Goal: Contribute content: Add original content to the website for others to see

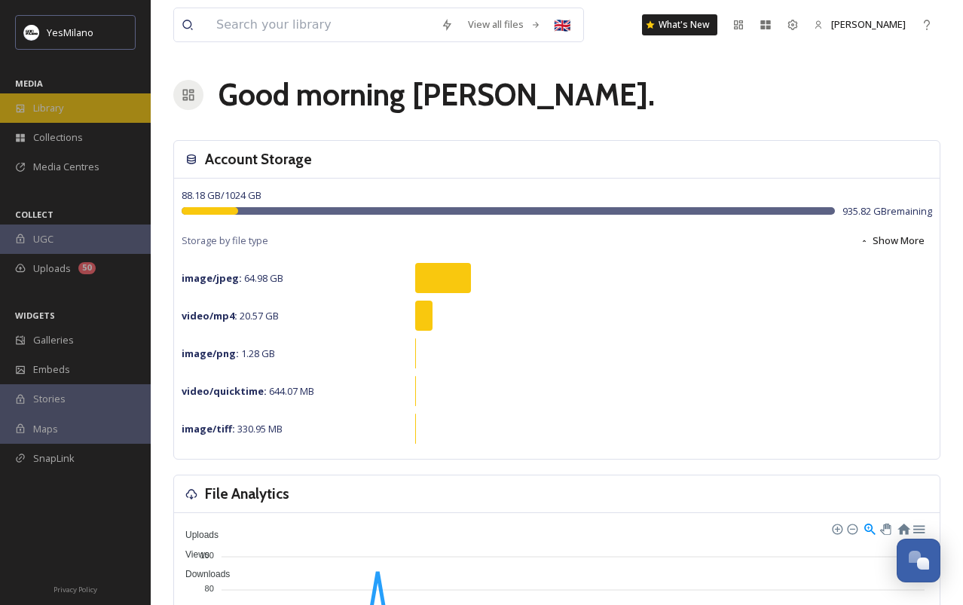
click at [96, 105] on div "Library" at bounding box center [75, 107] width 151 height 29
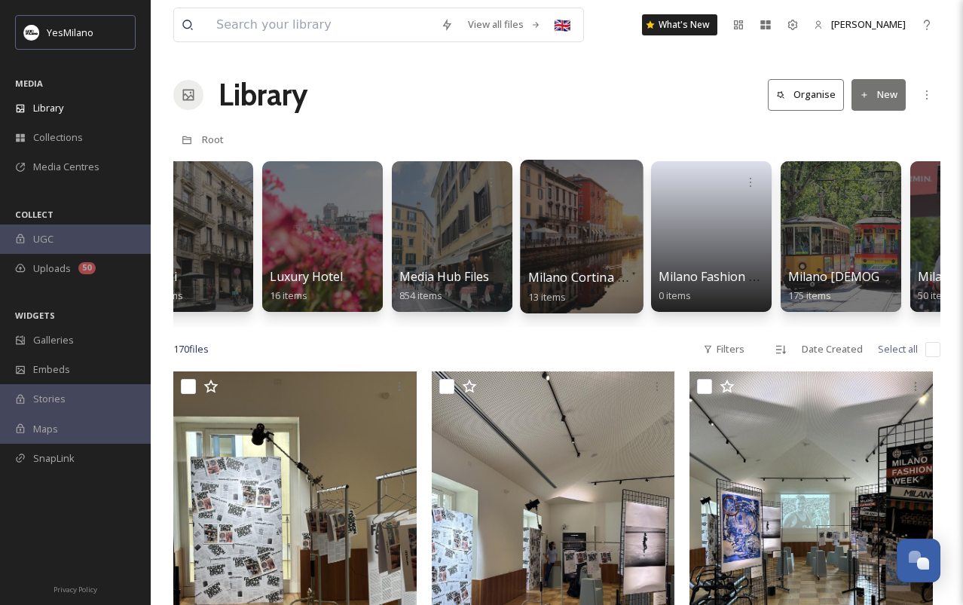
scroll to position [0, 1601]
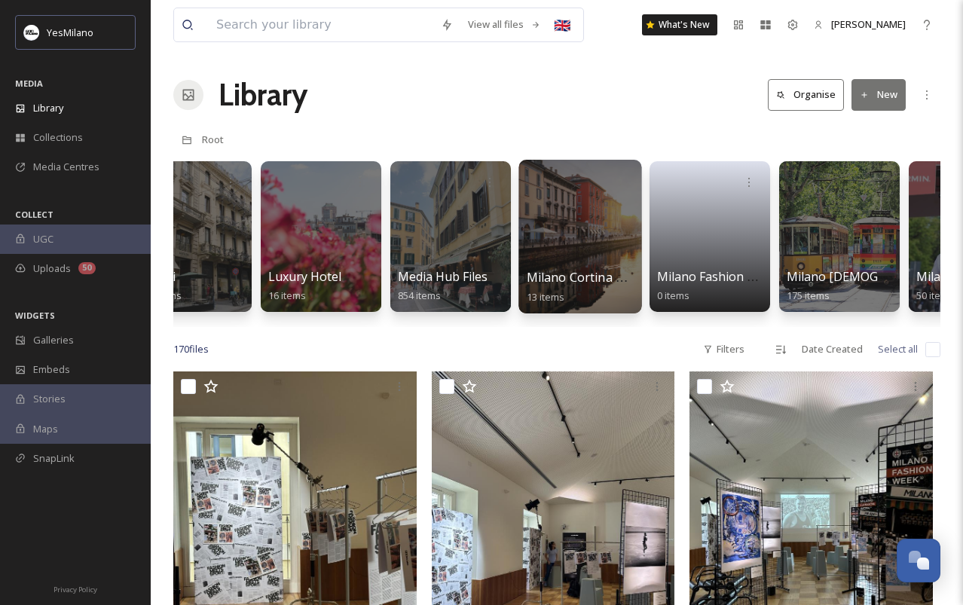
click at [575, 236] on div at bounding box center [579, 237] width 123 height 154
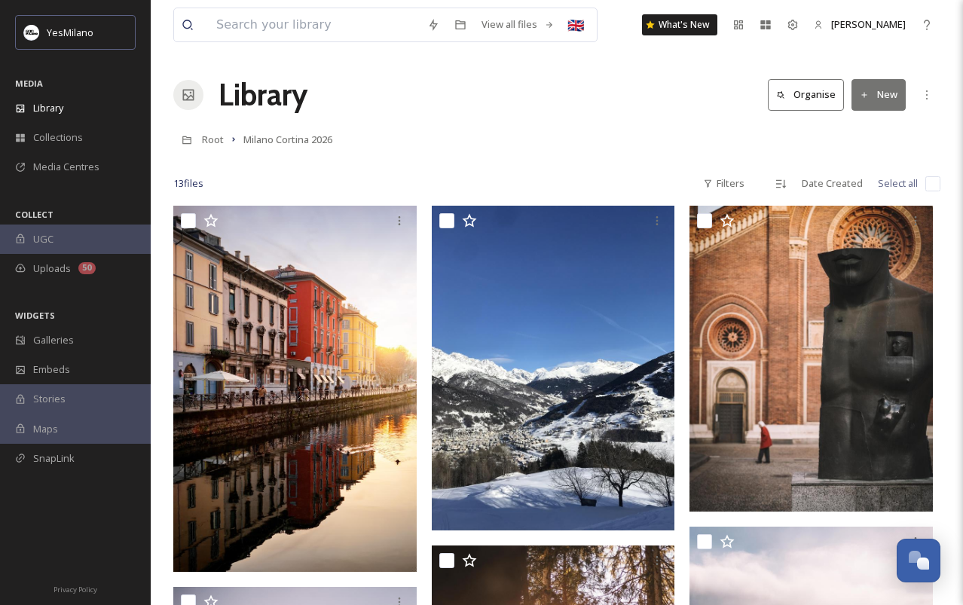
click at [890, 102] on button "New" at bounding box center [878, 94] width 54 height 31
click at [871, 185] on span "Folder" at bounding box center [861, 189] width 29 height 14
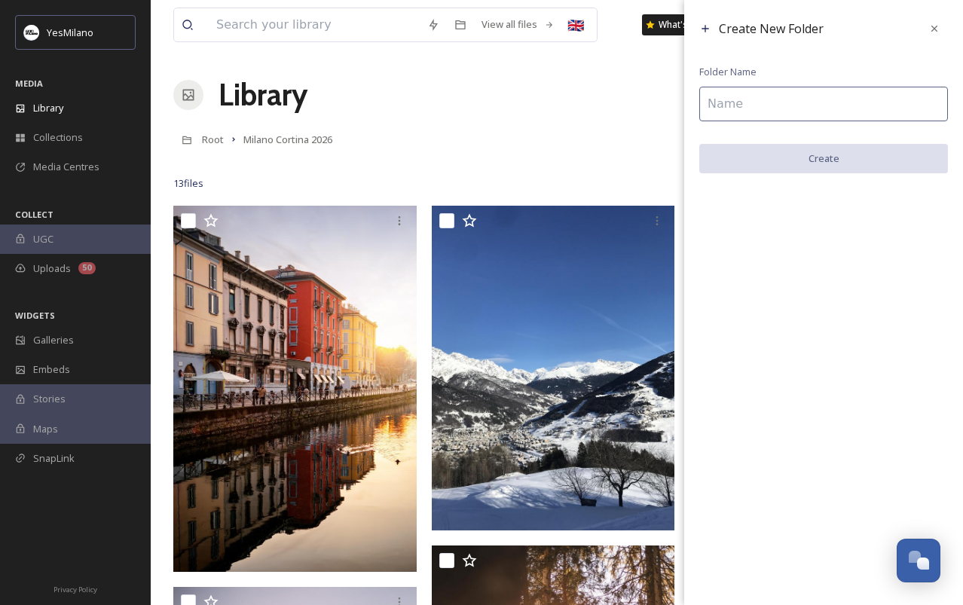
click at [774, 102] on input at bounding box center [823, 104] width 249 height 35
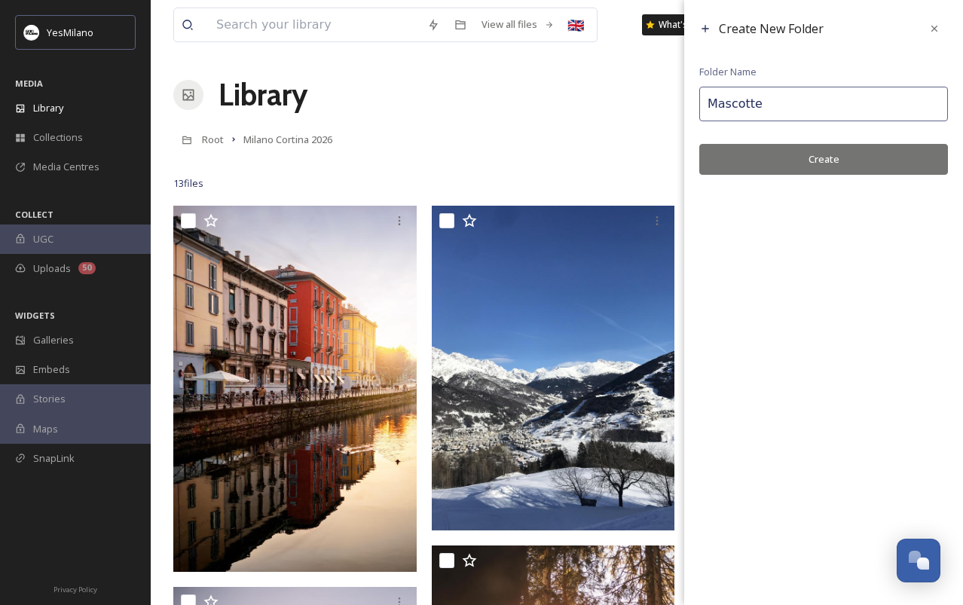
type input "Mascotte"
click at [790, 150] on button "Create" at bounding box center [823, 159] width 249 height 31
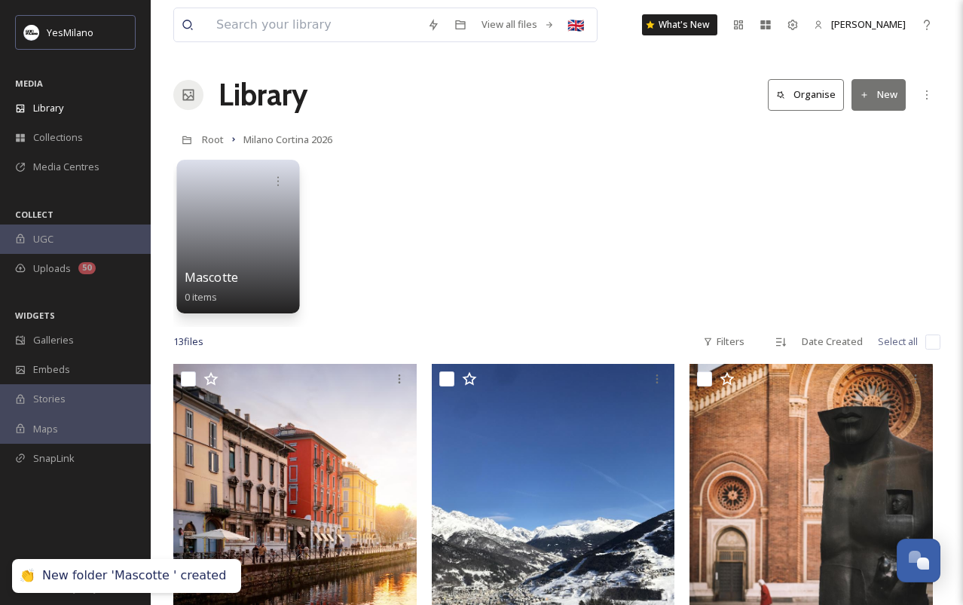
click at [223, 252] on link at bounding box center [239, 231] width 108 height 73
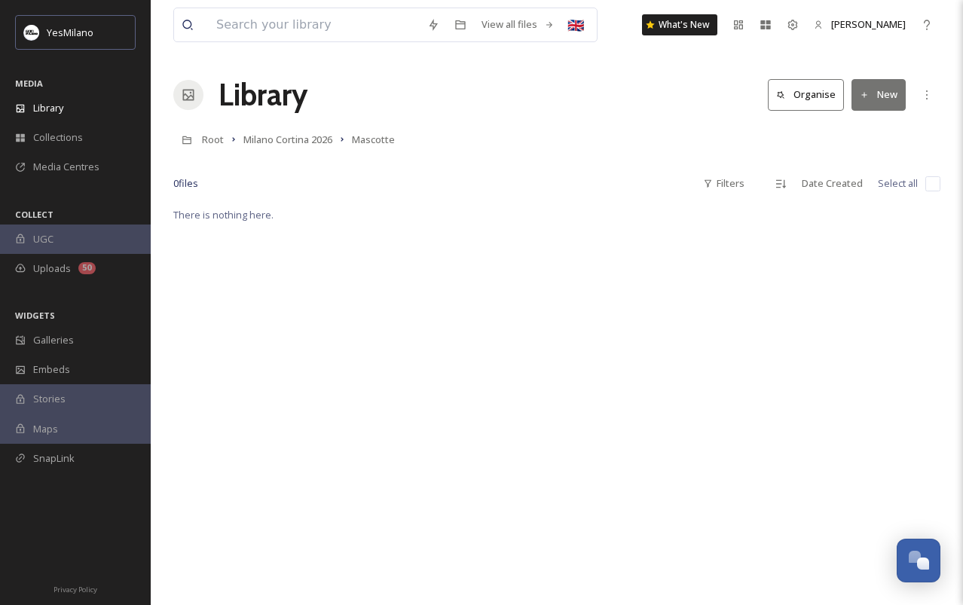
click at [881, 109] on button "New" at bounding box center [878, 94] width 54 height 31
click at [880, 139] on div "File Upload" at bounding box center [861, 129] width 85 height 29
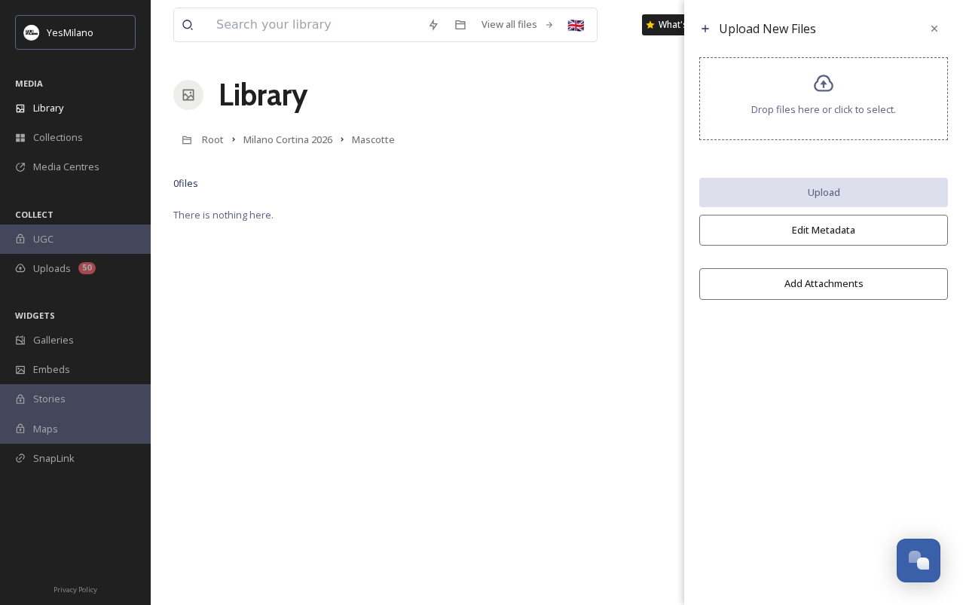
click at [860, 111] on span "Drop files here or click to select." at bounding box center [823, 109] width 145 height 14
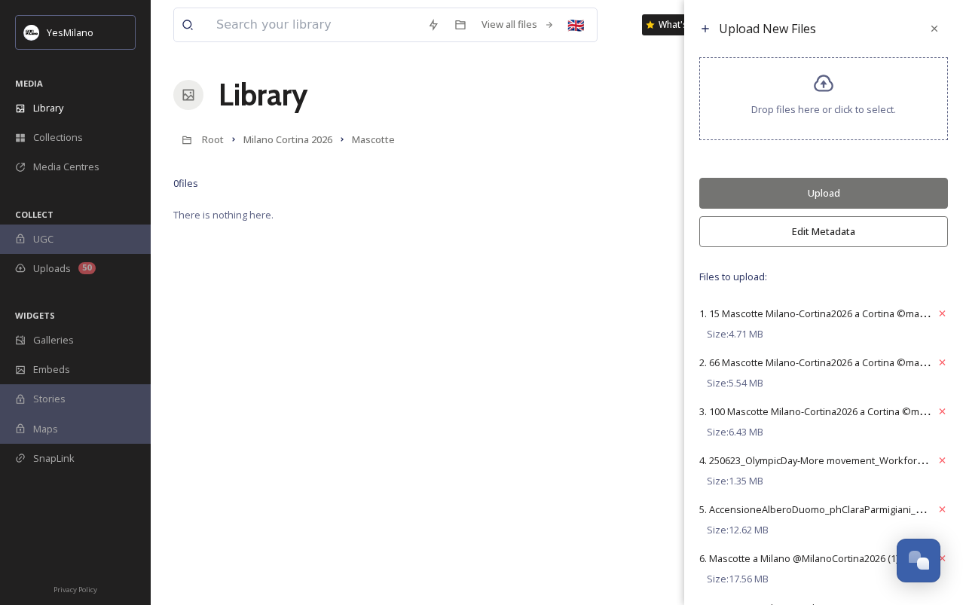
click at [776, 230] on button "Edit Metadata" at bounding box center [823, 231] width 249 height 31
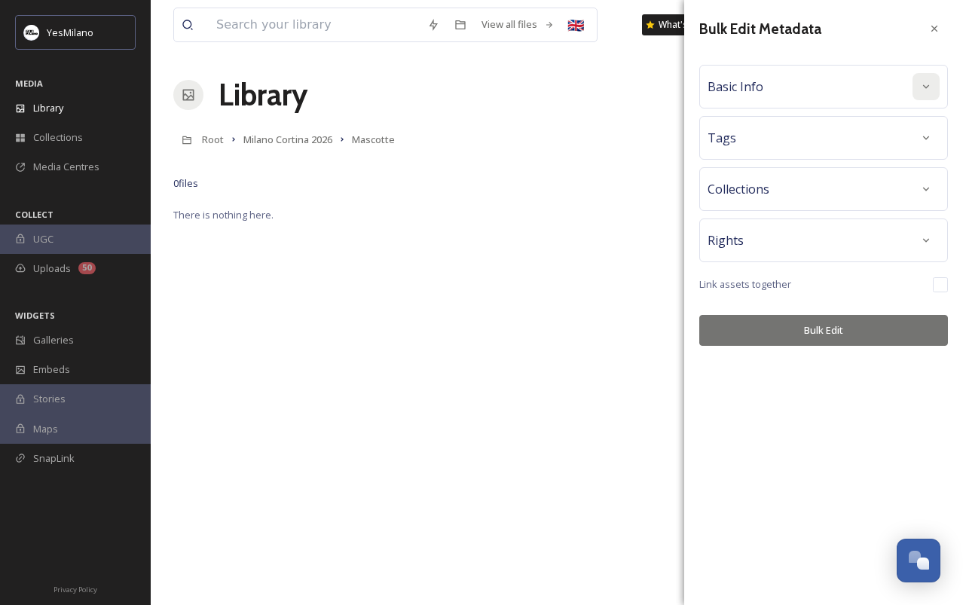
click at [922, 91] on icon at bounding box center [926, 87] width 12 height 12
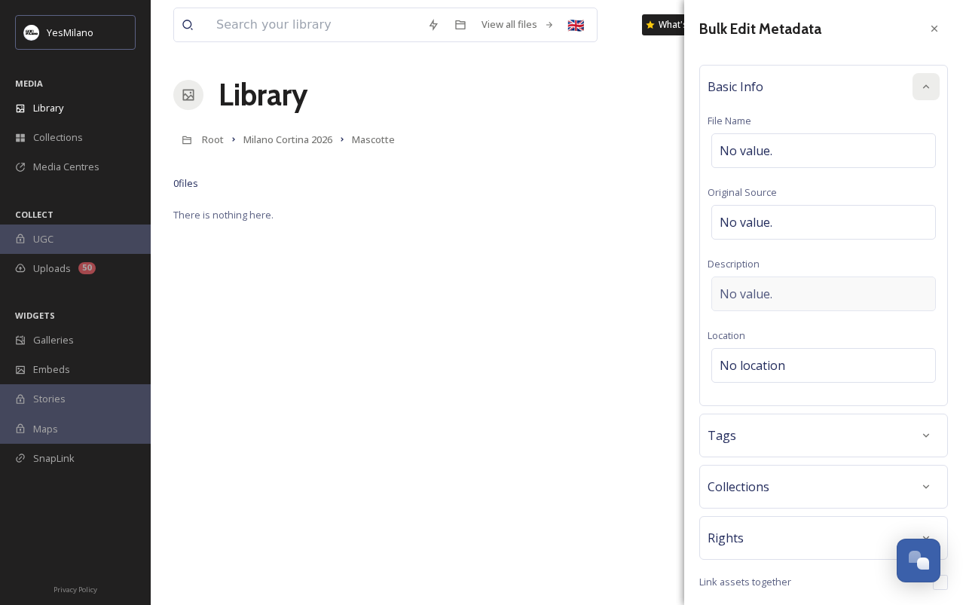
click at [787, 285] on div "No value." at bounding box center [823, 293] width 224 height 35
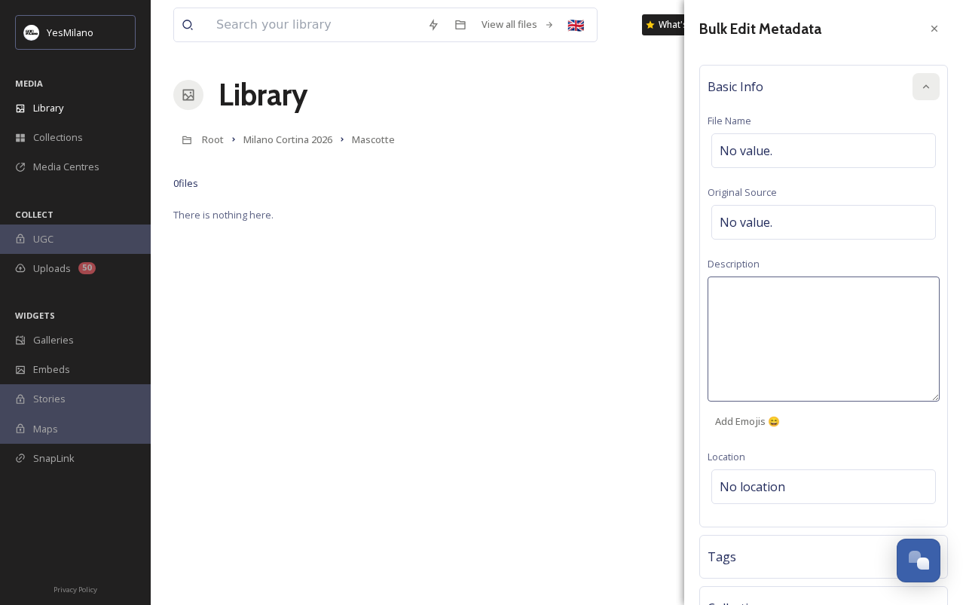
click at [774, 296] on textarea at bounding box center [823, 338] width 232 height 125
type textarea "Mascotte Olimpiadi Milano Cortina 2026"
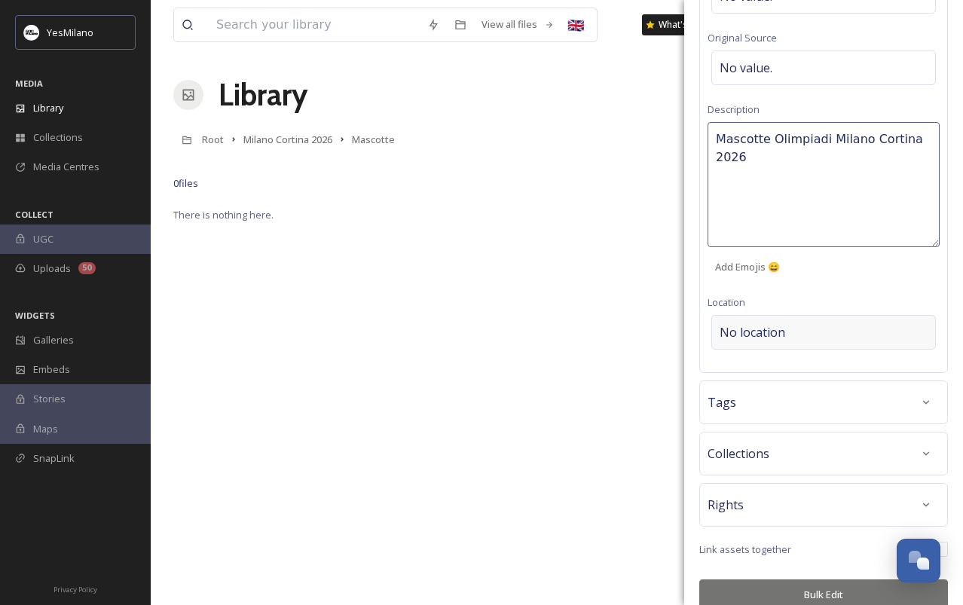
scroll to position [172, 0]
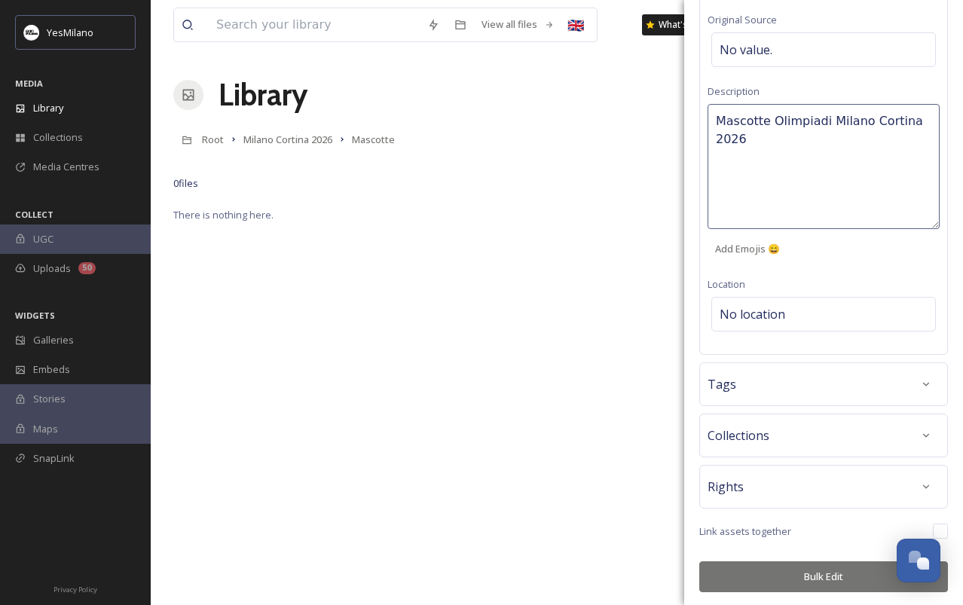
click at [809, 572] on button "Bulk Edit" at bounding box center [823, 576] width 249 height 31
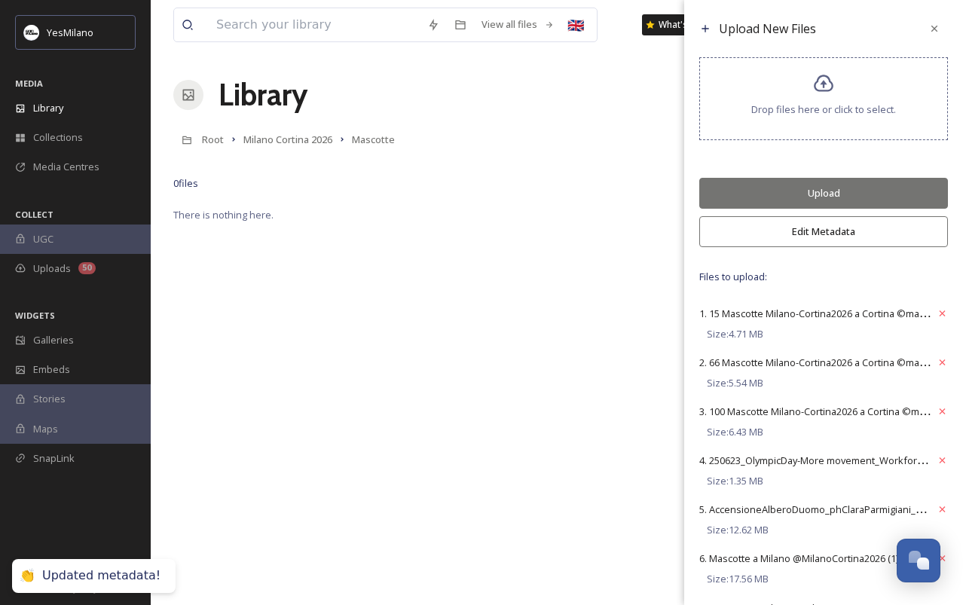
click at [830, 186] on button "Upload" at bounding box center [823, 193] width 249 height 31
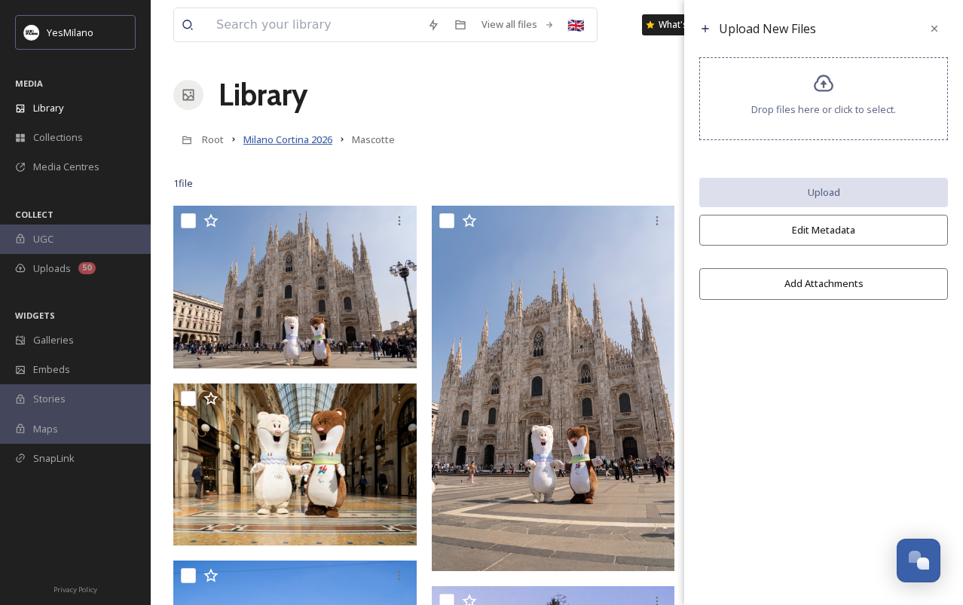
click at [301, 138] on span "Milano Cortina 2026" at bounding box center [287, 140] width 89 height 14
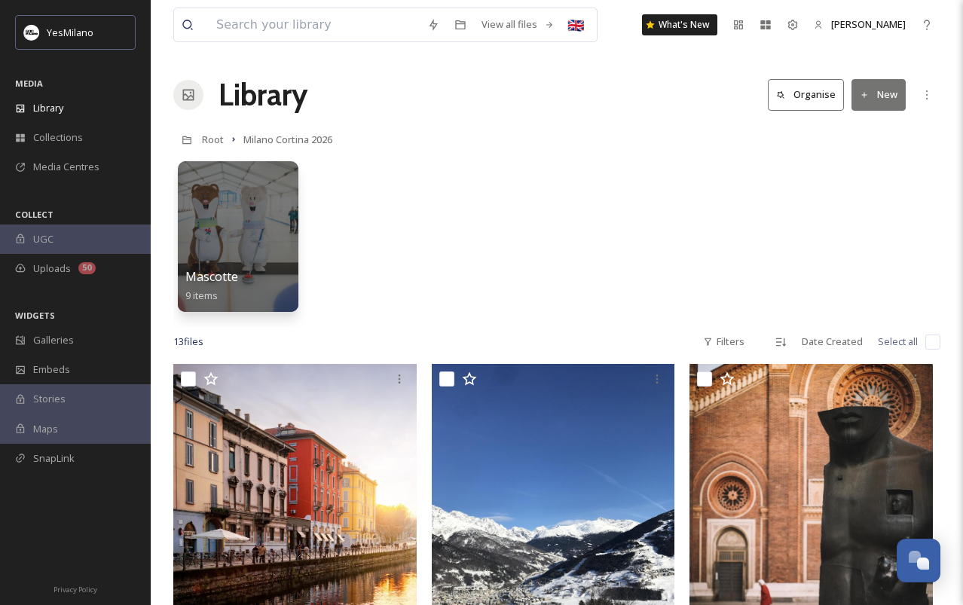
click at [496, 277] on div "Mascotte 9 items" at bounding box center [556, 240] width 767 height 173
click at [888, 101] on button "New" at bounding box center [878, 94] width 54 height 31
click at [886, 125] on span "File Upload" at bounding box center [872, 130] width 50 height 14
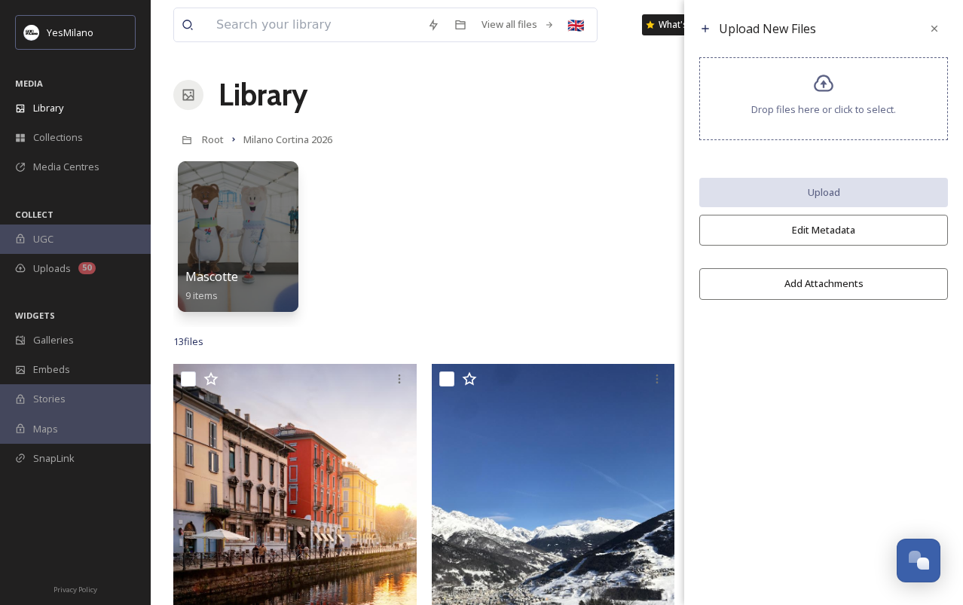
click at [833, 108] on span "Drop files here or click to select." at bounding box center [823, 109] width 145 height 14
click at [452, 205] on div "Mascotte 9 items" at bounding box center [556, 240] width 767 height 173
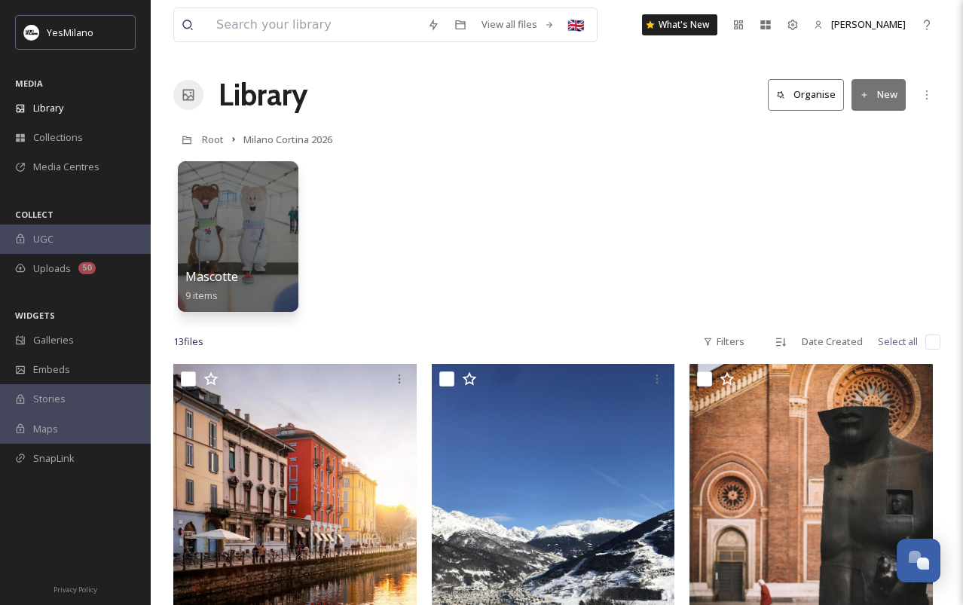
click at [881, 103] on button "New" at bounding box center [878, 94] width 54 height 31
click at [879, 126] on span "File Upload" at bounding box center [872, 130] width 50 height 14
click at [626, 244] on div "Mascotte 9 items" at bounding box center [556, 240] width 767 height 173
click at [880, 93] on button "New" at bounding box center [878, 94] width 54 height 31
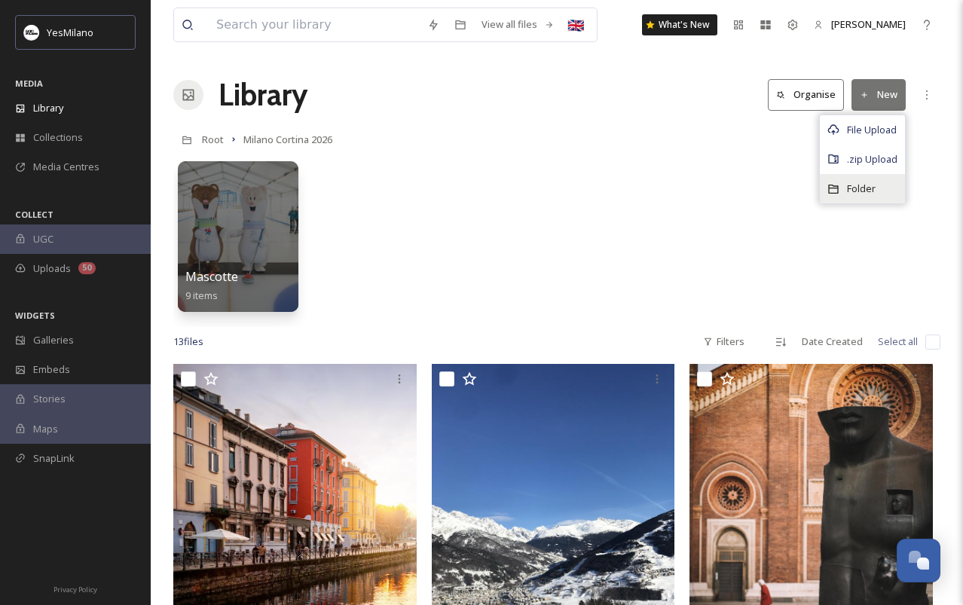
click at [867, 186] on span "Folder" at bounding box center [861, 189] width 29 height 14
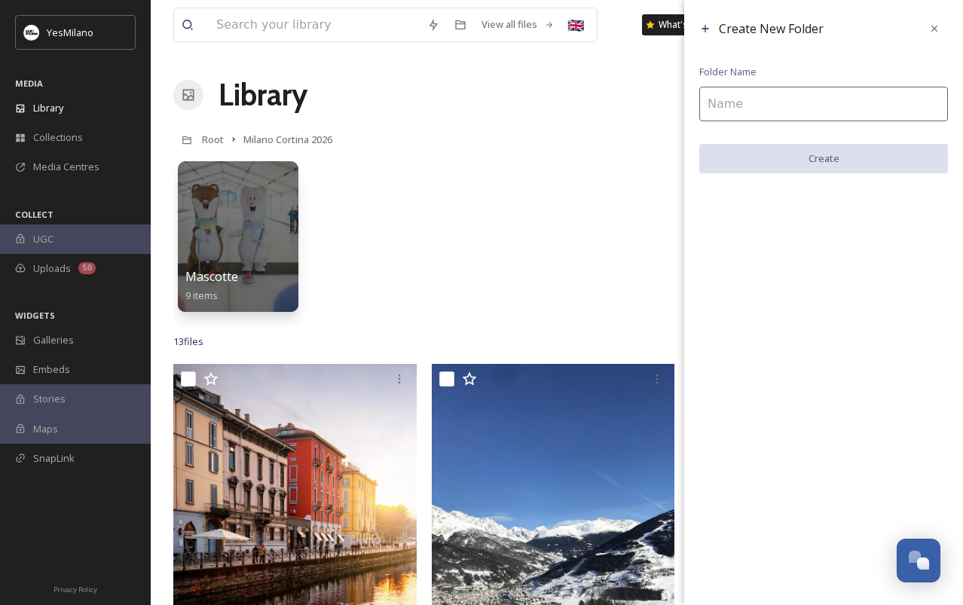
click at [748, 112] on input at bounding box center [823, 104] width 249 height 35
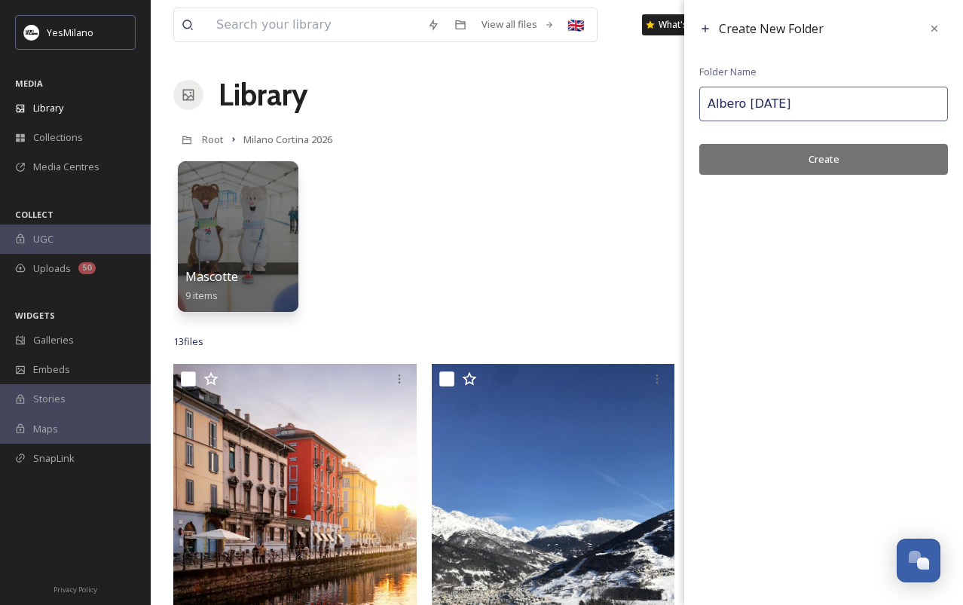
type input "Albero [DATE]"
click at [783, 156] on button "Create" at bounding box center [823, 159] width 249 height 31
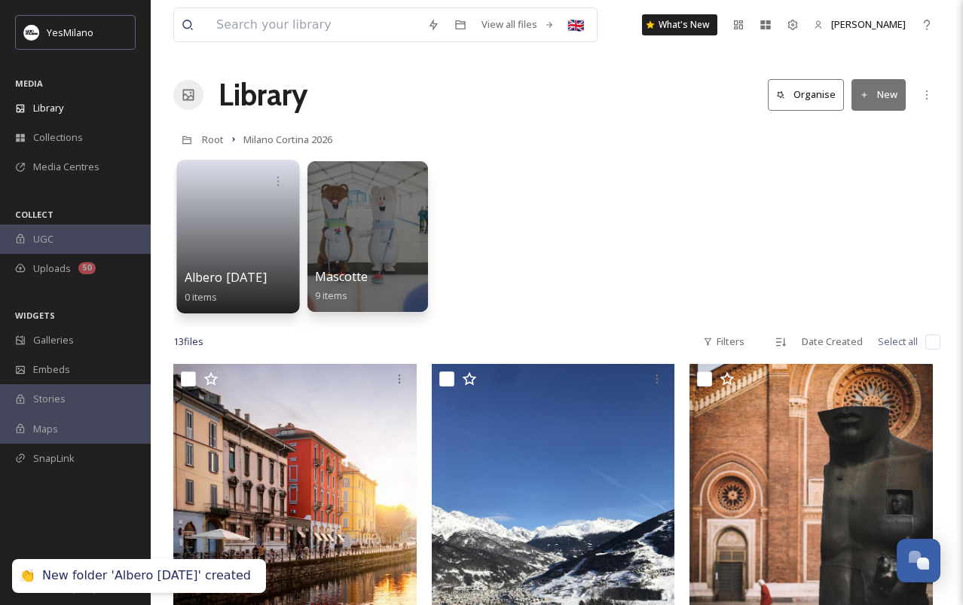
click at [223, 216] on link at bounding box center [239, 231] width 108 height 73
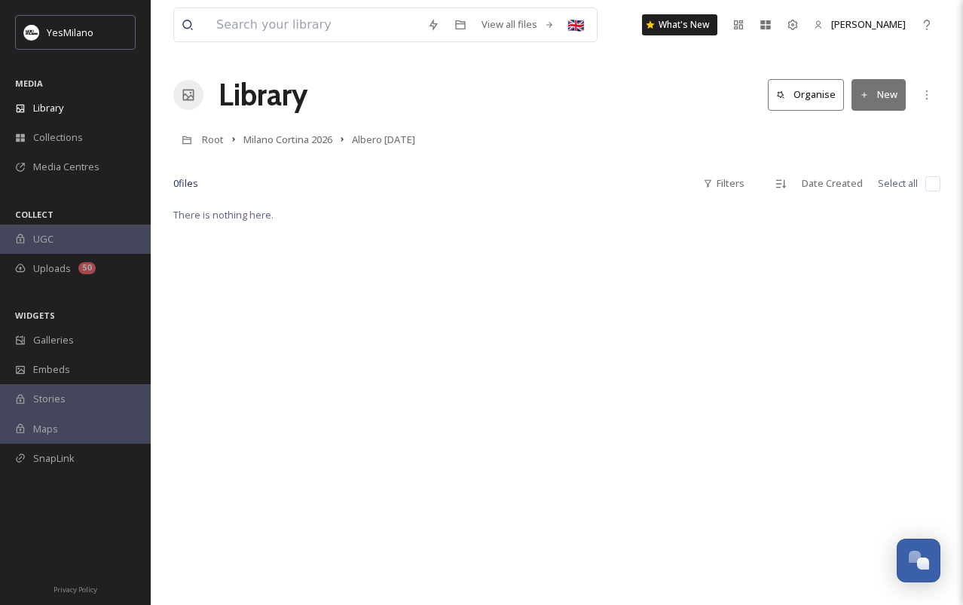
click at [874, 93] on button "New" at bounding box center [878, 94] width 54 height 31
click at [886, 133] on span "File Upload" at bounding box center [872, 130] width 50 height 14
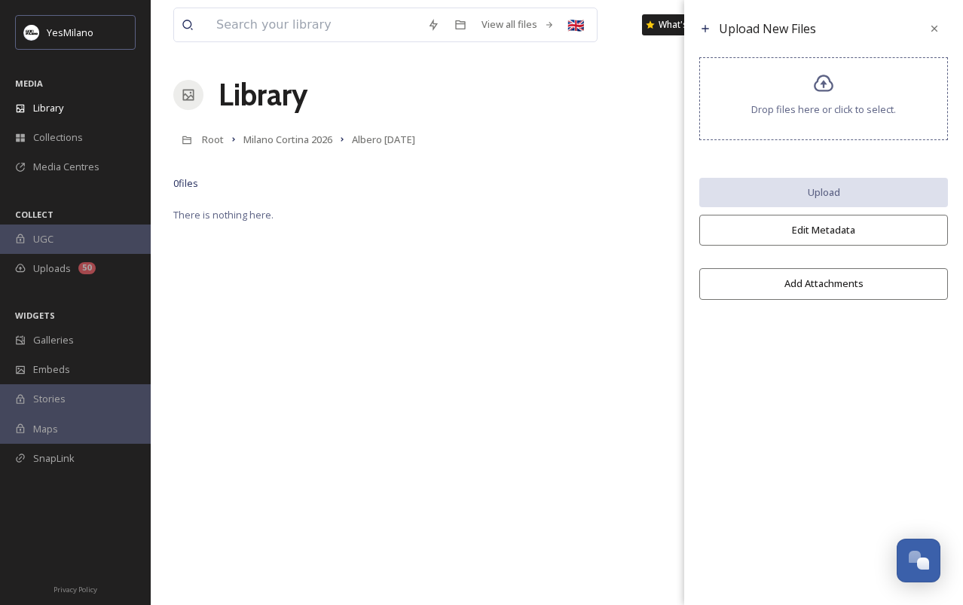
click at [819, 119] on div "Drop files here or click to select." at bounding box center [823, 98] width 249 height 83
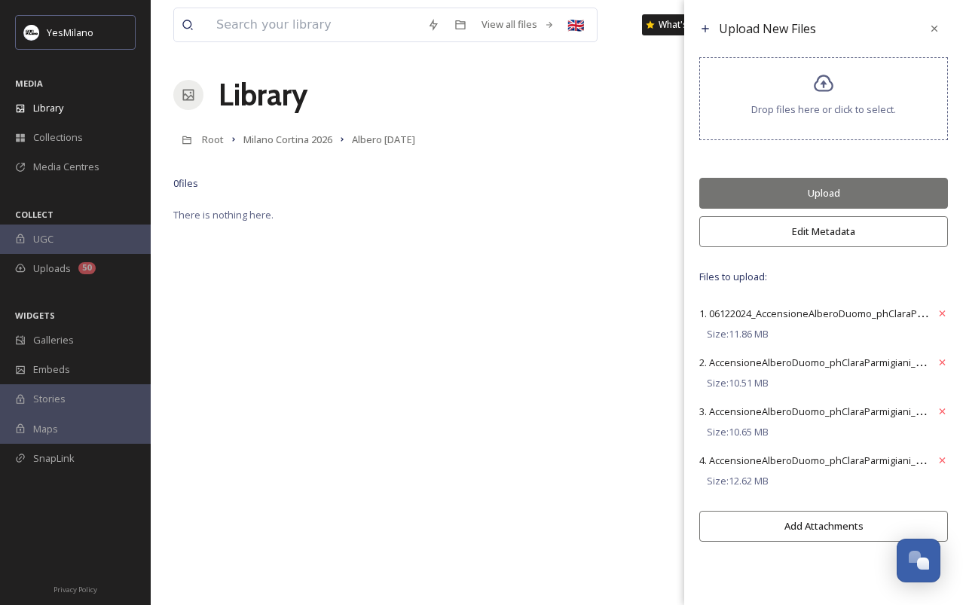
click at [833, 194] on button "Upload" at bounding box center [823, 193] width 249 height 31
